Goal: Task Accomplishment & Management: Use online tool/utility

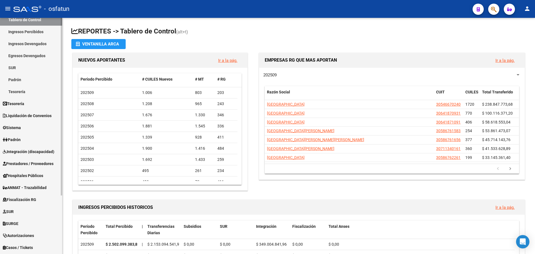
scroll to position [56, 0]
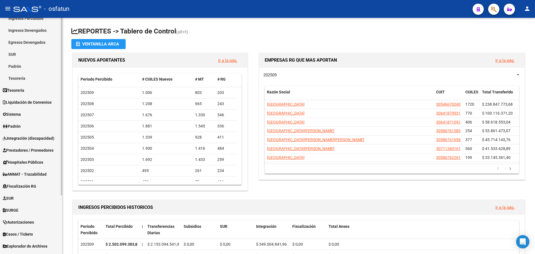
click at [28, 126] on link "Padrón" at bounding box center [31, 126] width 62 height 12
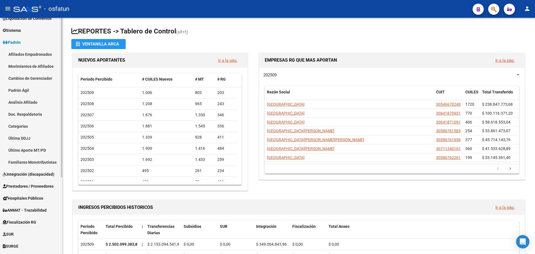
click at [39, 55] on link "Afiliados Empadronados" at bounding box center [31, 54] width 62 height 12
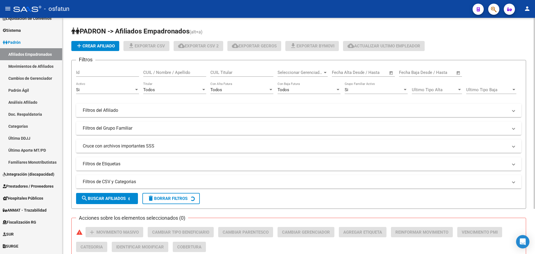
click at [131, 89] on div "Si" at bounding box center [105, 89] width 58 height 5
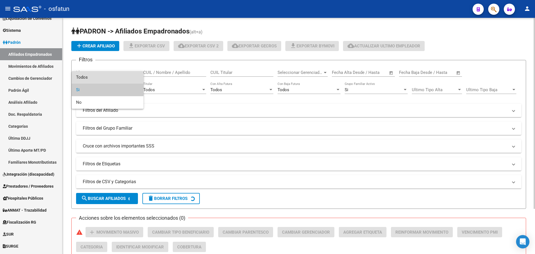
click at [122, 76] on span "Todos" at bounding box center [107, 77] width 63 height 13
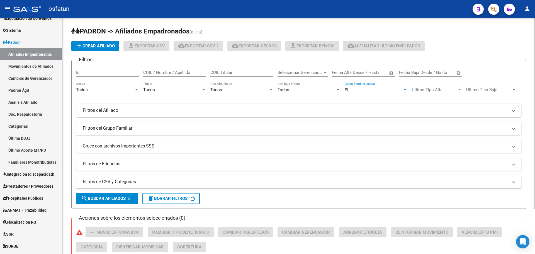
click at [369, 91] on div "Si" at bounding box center [374, 89] width 58 height 5
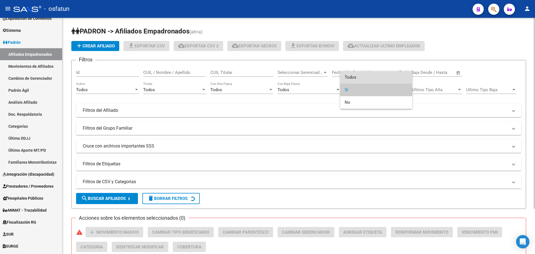
click at [364, 78] on span "Todos" at bounding box center [376, 77] width 63 height 13
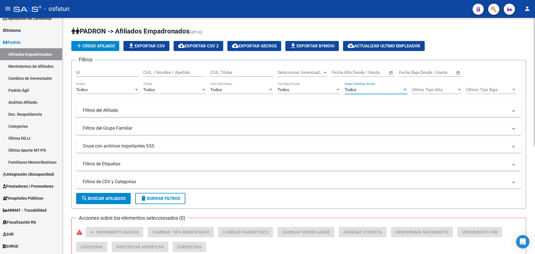
click at [179, 90] on div "Todos" at bounding box center [172, 89] width 58 height 5
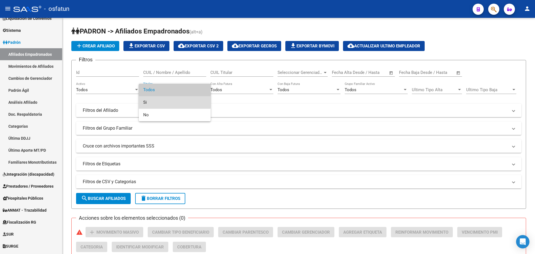
click at [166, 101] on span "Si" at bounding box center [174, 102] width 63 height 13
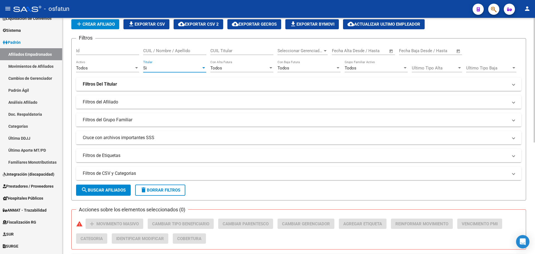
scroll to position [56, 0]
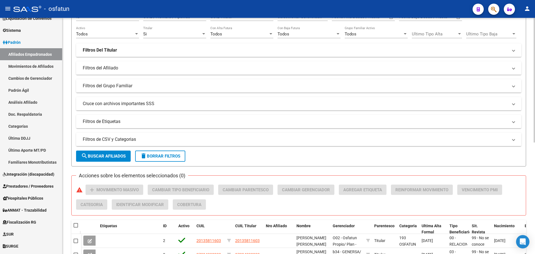
click at [159, 139] on mat-panel-title "Filtros de CSV y Categorias" at bounding box center [295, 139] width 425 height 6
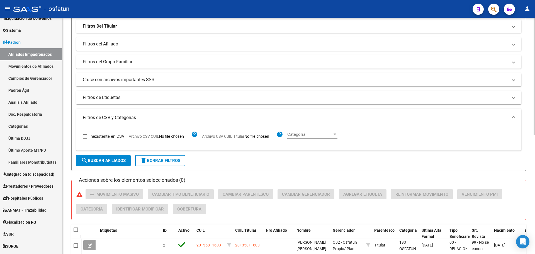
scroll to position [112, 0]
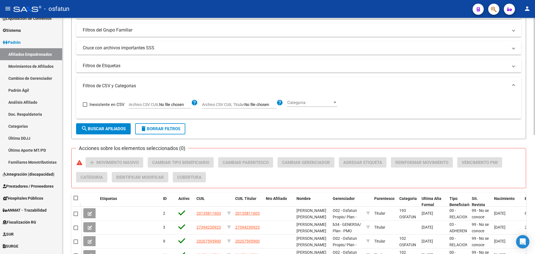
click at [260, 105] on input "Archivo CSV CUIL Titular" at bounding box center [261, 104] width 32 height 5
type input "C:\fakepath\datos 10 2025.xlsx"
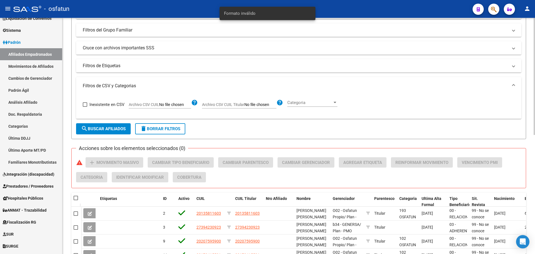
click at [98, 127] on span "search Buscar Afiliados" at bounding box center [103, 128] width 45 height 5
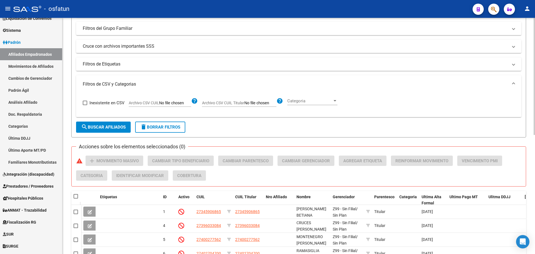
scroll to position [101, 0]
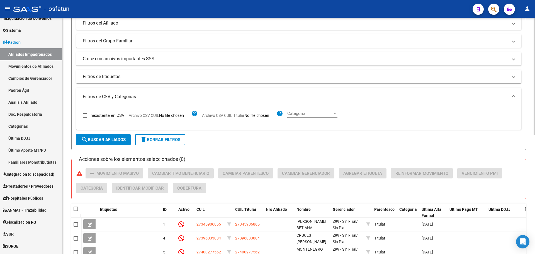
click at [108, 141] on span "search Buscar Afiliados" at bounding box center [103, 139] width 45 height 5
click at [250, 117] on input "Archivo CSV CUIL Titular" at bounding box center [261, 115] width 32 height 5
type input "C:\fakepath\Filtro.csv"
click at [97, 138] on span "search Buscar Afiliados" at bounding box center [103, 139] width 45 height 5
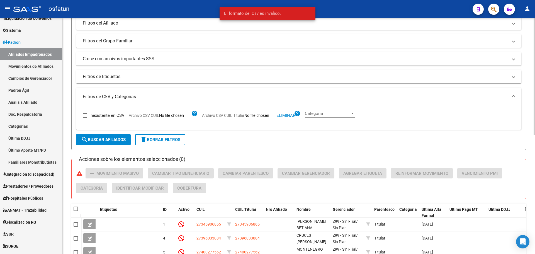
click at [103, 139] on span "search Buscar Afiliados" at bounding box center [103, 139] width 45 height 5
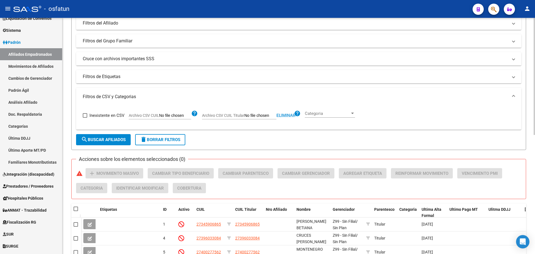
drag, startPoint x: 284, startPoint y: 115, endPoint x: 260, endPoint y: 116, distance: 23.4
click at [282, 115] on span "Eliminar" at bounding box center [286, 115] width 19 height 5
click at [251, 117] on input "Archivo CSV CUIL Titular" at bounding box center [261, 115] width 32 height 5
type input "C:\fakepath\Filtro.csv"
click at [104, 140] on span "search Buscar Afiliados" at bounding box center [103, 139] width 45 height 5
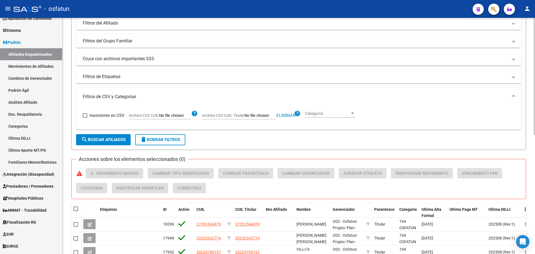
click at [273, 146] on form "Filtros Id CUIL / Nombre / Apellido CUIL Titular Seleccionar Gerenciador Selecc…" at bounding box center [298, 54] width 455 height 191
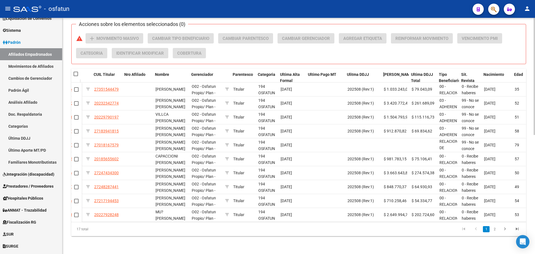
scroll to position [0, 142]
click at [76, 72] on span at bounding box center [76, 74] width 4 height 4
click at [76, 76] on input "checkbox" at bounding box center [76, 76] width 0 height 0
checkbox input "true"
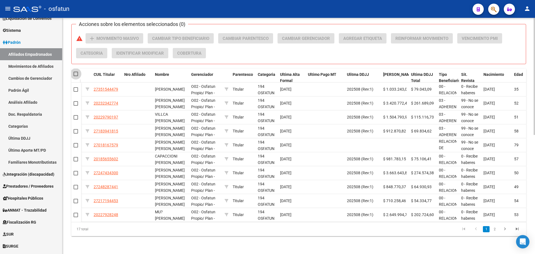
checkbox input "true"
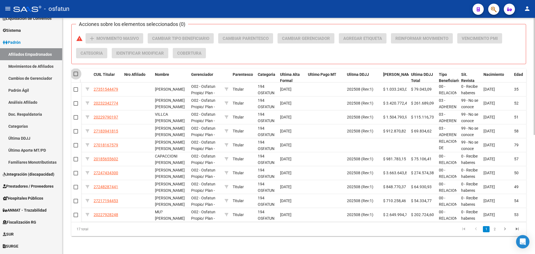
checkbox input "true"
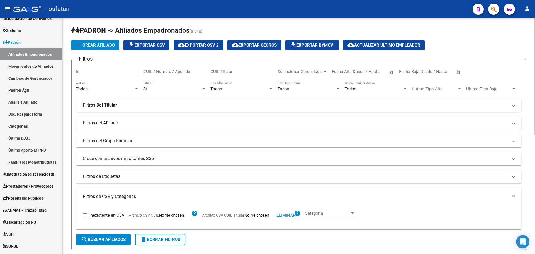
scroll to position [0, 0]
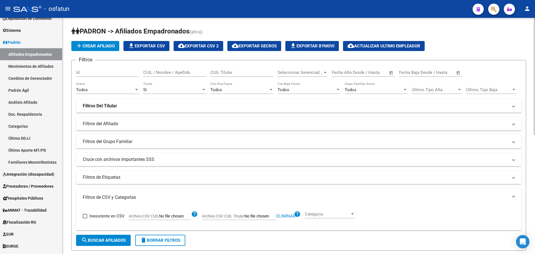
click at [202, 45] on span "cloud_download Exportar CSV 2" at bounding box center [198, 45] width 41 height 5
